Goal: Task Accomplishment & Management: Use online tool/utility

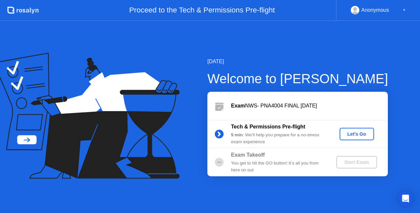
click at [362, 134] on div "Let's Go" at bounding box center [356, 133] width 29 height 5
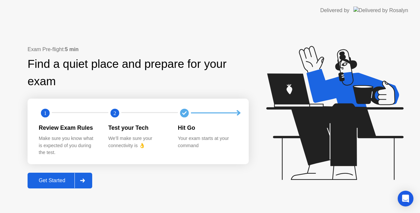
click at [65, 178] on div "Get Started" at bounding box center [52, 181] width 45 height 6
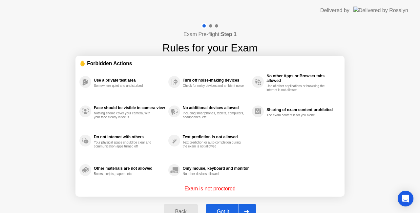
click at [224, 209] on div "Got it" at bounding box center [223, 212] width 31 height 6
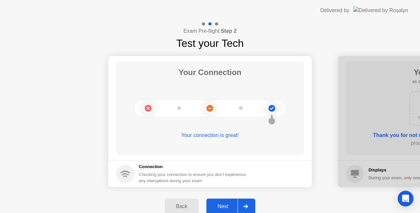
click at [230, 205] on div "Next" at bounding box center [222, 207] width 29 height 6
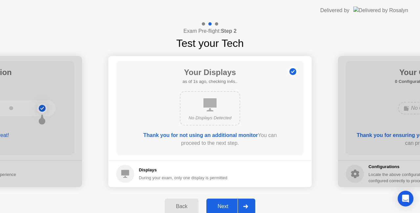
click at [230, 205] on div "Next" at bounding box center [222, 207] width 29 height 6
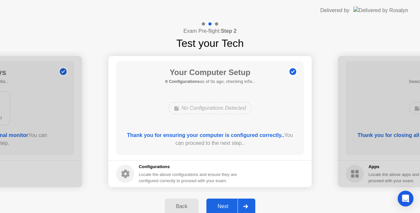
click at [230, 205] on div "Next" at bounding box center [222, 207] width 29 height 6
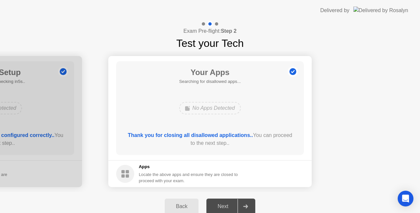
click at [230, 205] on div "Next" at bounding box center [222, 207] width 29 height 6
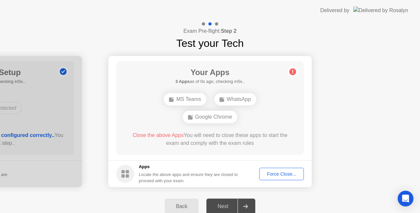
click at [276, 174] on div "Force Close..." at bounding box center [281, 173] width 40 height 5
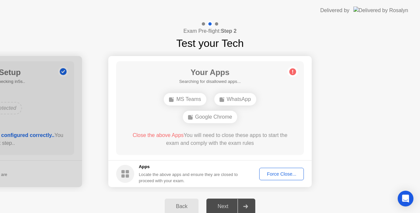
click at [282, 168] on button "Force Close..." at bounding box center [281, 174] width 45 height 12
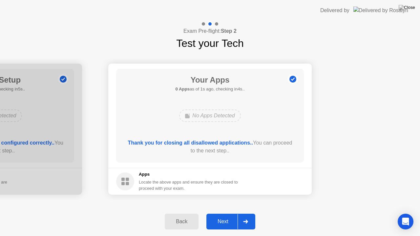
click at [224, 213] on div "Next" at bounding box center [222, 222] width 29 height 6
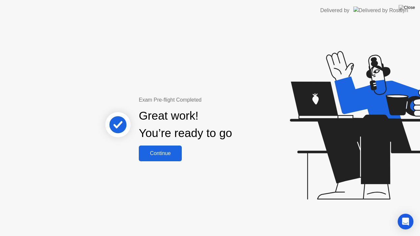
click at [167, 153] on div "Continue" at bounding box center [160, 154] width 39 height 6
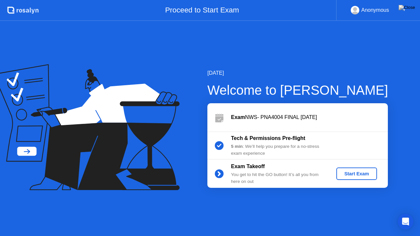
click at [348, 174] on div "Start Exam" at bounding box center [356, 173] width 35 height 5
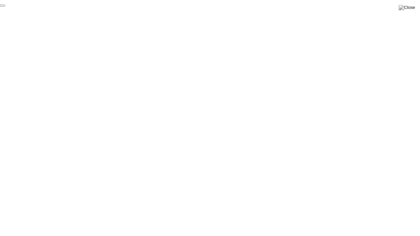
click div "End Proctoring Session"
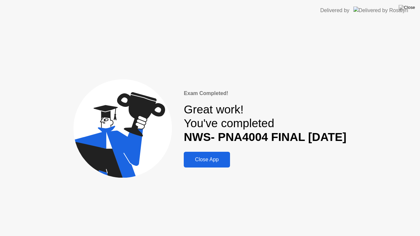
click at [210, 157] on div "Close App" at bounding box center [207, 160] width 42 height 6
